Goal: Find specific page/section: Find specific page/section

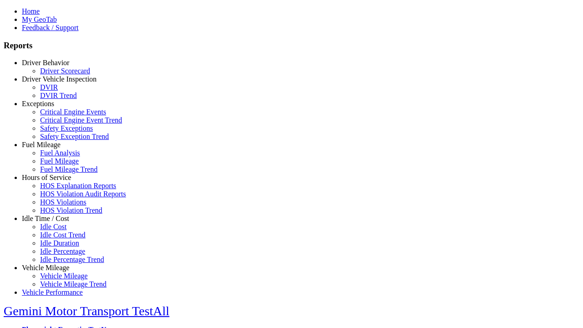
click at [52, 181] on link "Hours of Service" at bounding box center [46, 177] width 49 height 8
click at [59, 206] on link "HOS Violations" at bounding box center [63, 202] width 46 height 8
select select "**********"
type input "**********"
